Goal: Task Accomplishment & Management: Manage account settings

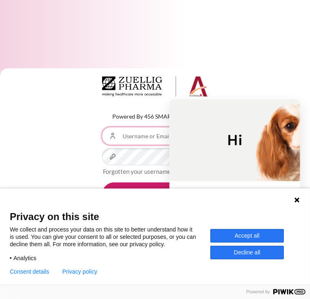
click at [131, 134] on input "Username or Email Address" at bounding box center [155, 135] width 106 height 17
type input "[EMAIL_ADDRESS][DOMAIN_NAME]"
click at [241, 235] on button "Accept all" at bounding box center [247, 235] width 74 height 13
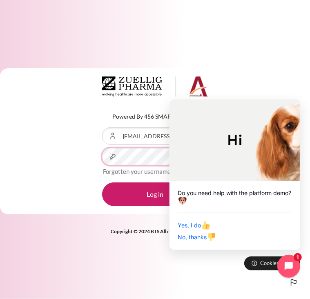
click at [102, 182] on button "Log in" at bounding box center [155, 194] width 106 height 24
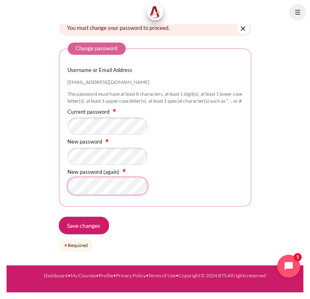
scroll to position [74, 0]
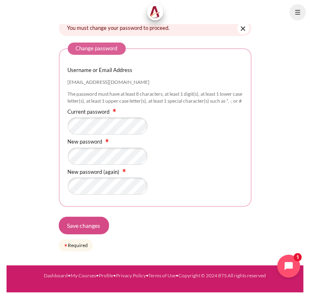
click at [92, 228] on input "Save changes" at bounding box center [84, 225] width 50 height 17
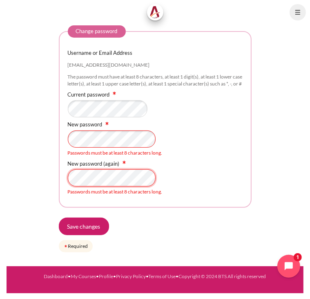
scroll to position [87, 0]
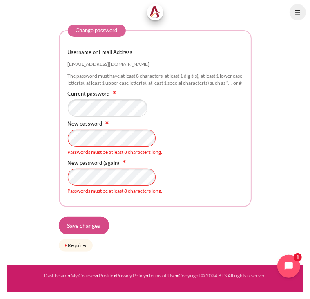
click at [96, 232] on input "Save changes" at bounding box center [84, 225] width 50 height 17
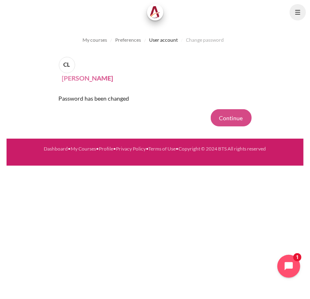
click at [236, 115] on button "Continue" at bounding box center [231, 117] width 41 height 17
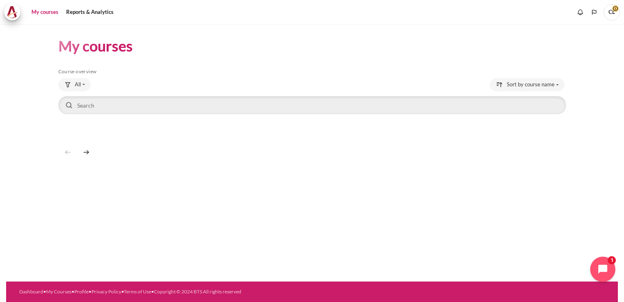
click at [600, 267] on icon "Open chat widget" at bounding box center [603, 268] width 9 height 9
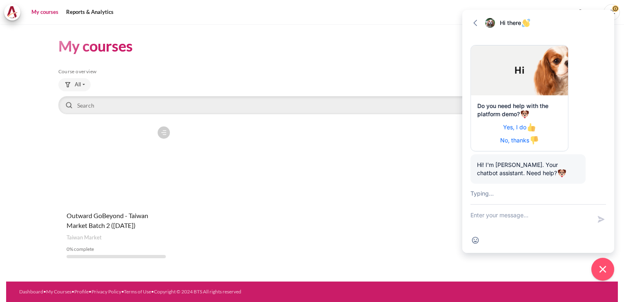
scroll to position [81, 0]
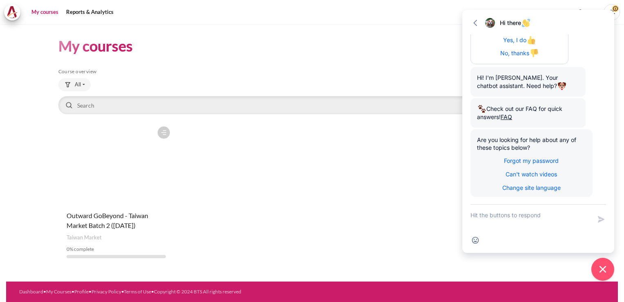
click at [132, 177] on figure "Content" at bounding box center [116, 163] width 116 height 82
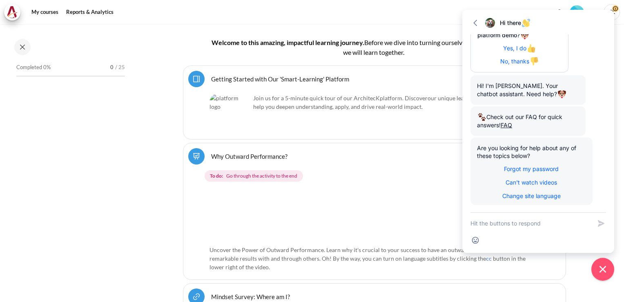
scroll to position [233, 0]
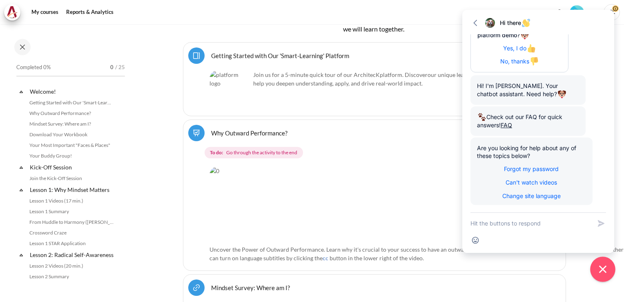
click at [601, 269] on icon "Close chat widget" at bounding box center [603, 269] width 13 height 13
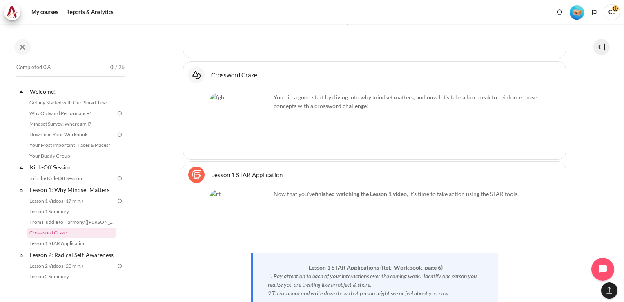
scroll to position [1535, 0]
click at [77, 132] on link "Download Your Workbook" at bounding box center [71, 135] width 89 height 10
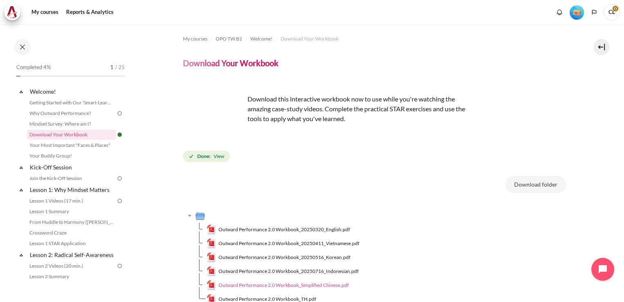
click at [263, 286] on span "Outward Performance 2.0 Workbook_Simplified Chinese.pdf" at bounding box center [284, 284] width 130 height 7
click at [54, 200] on link "Lesson 1 Videos (17 min.)" at bounding box center [71, 201] width 89 height 10
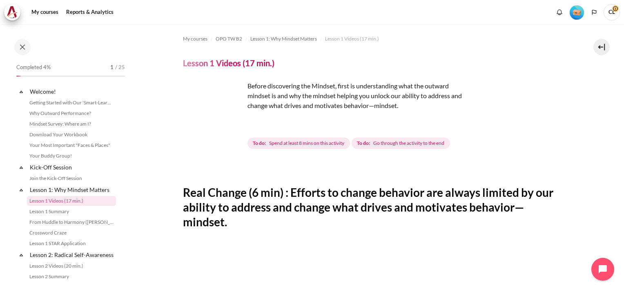
scroll to position [31, 0]
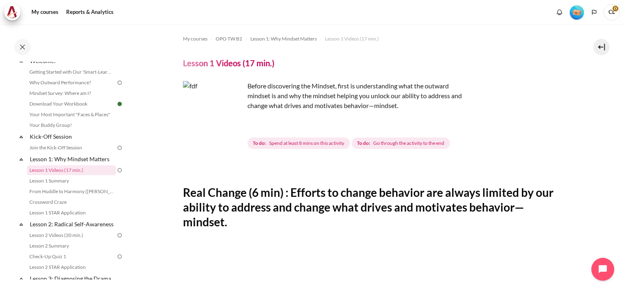
click at [235, 128] on img "Content" at bounding box center [213, 111] width 61 height 61
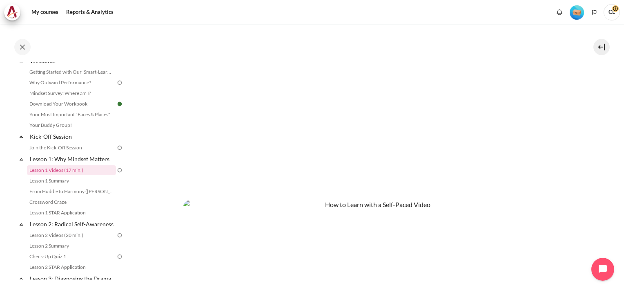
scroll to position [274, 0]
